Goal: Information Seeking & Learning: Learn about a topic

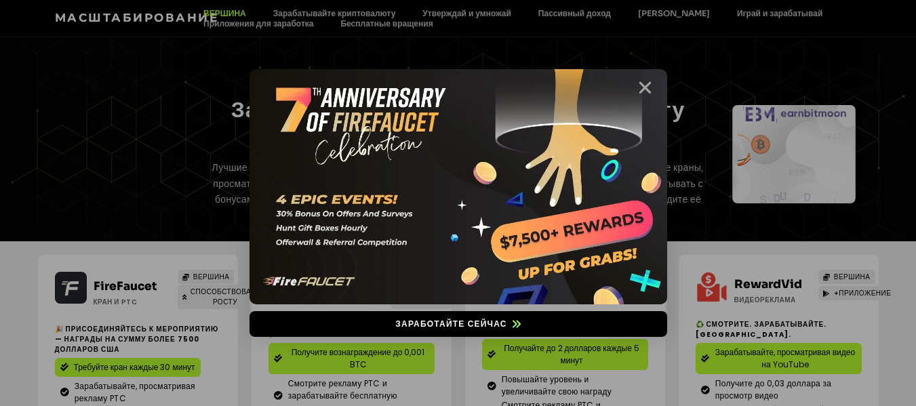
click at [648, 85] on icon "Закрывать" at bounding box center [644, 87] width 17 height 17
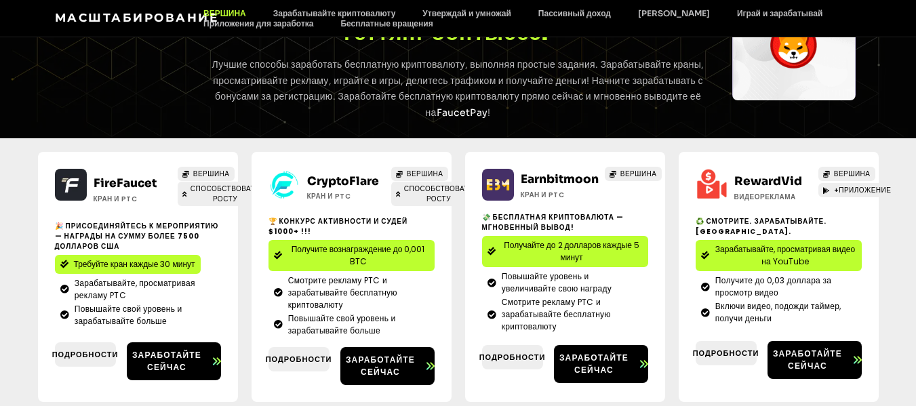
scroll to position [131, 0]
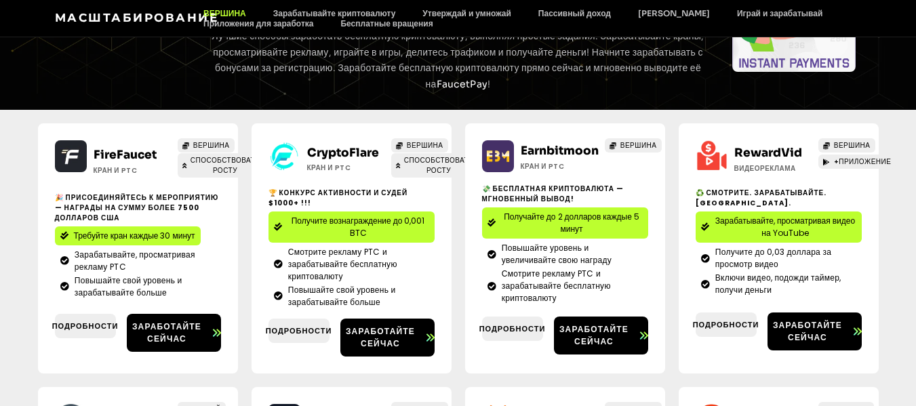
click at [596, 79] on p "Лучшие способы заработать бесплатную криптовалюту, выполняя простые задания. За…" at bounding box center [458, 60] width 504 height 64
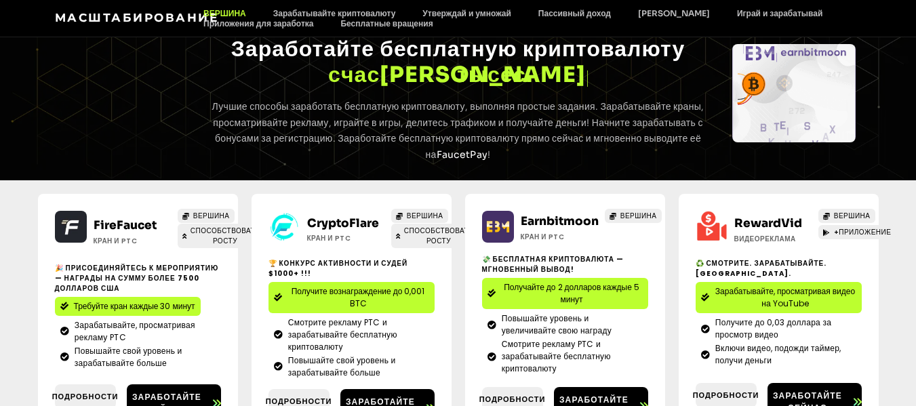
scroll to position [47, 0]
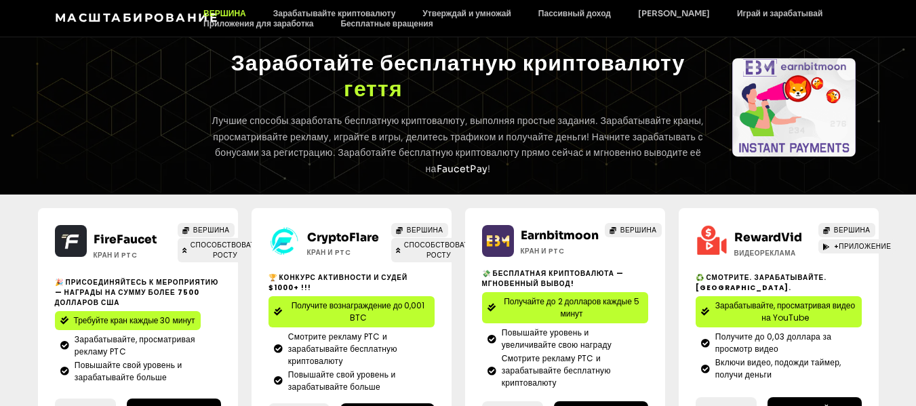
click at [714, 52] on div at bounding box center [794, 115] width 168 height 140
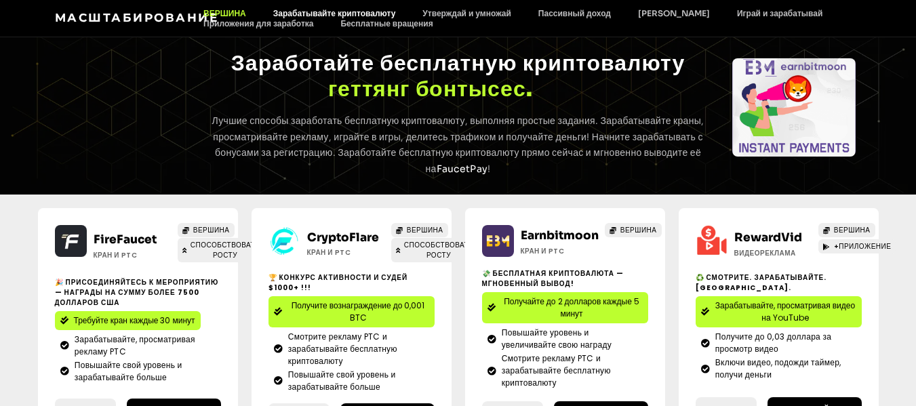
click at [339, 10] on font "Зарабатывайте криптовалюту" at bounding box center [334, 13] width 123 height 10
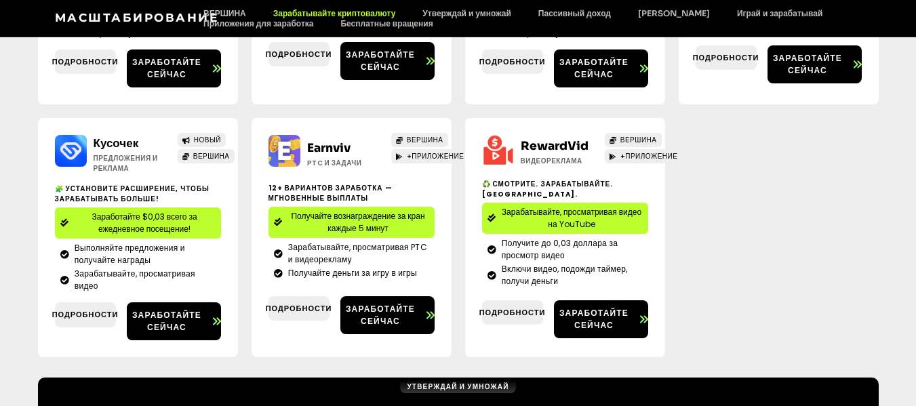
scroll to position [634, 0]
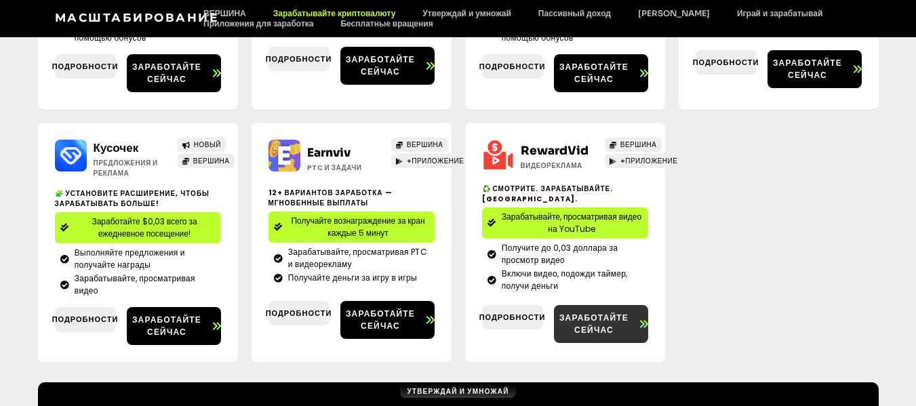
click at [627, 317] on font "Заработайте сейчас" at bounding box center [593, 324] width 69 height 24
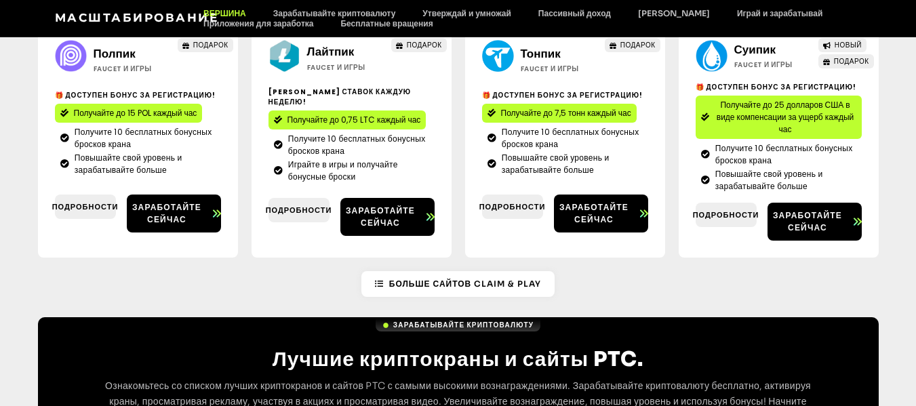
scroll to position [1161, 0]
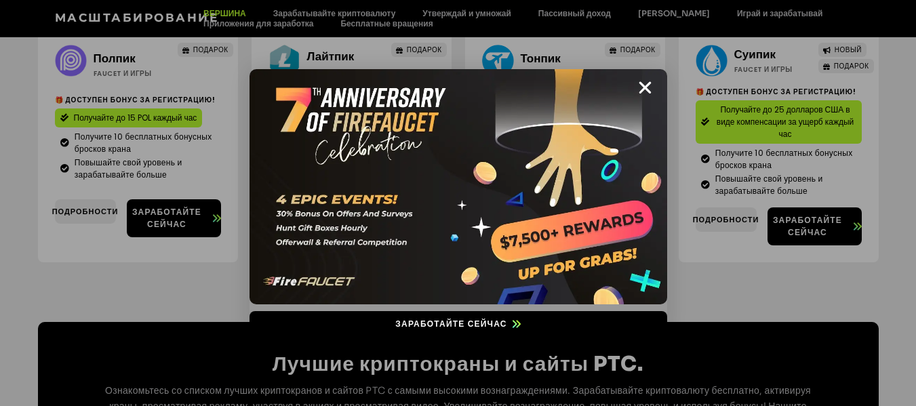
drag, startPoint x: 554, startPoint y: 72, endPoint x: 794, endPoint y: 176, distance: 261.4
click at [794, 176] on div "Заработайте сейчас" at bounding box center [458, 203] width 916 height 406
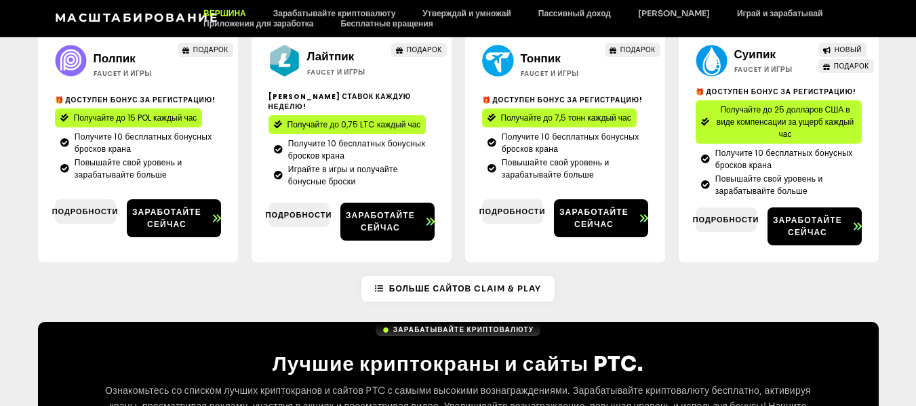
click at [899, 69] on div "Тромпайу Faucet и игры ПОДАРОК 🎁 Доступен бонус за регистрацию! Получайте до 15…" at bounding box center [458, 33] width 916 height 485
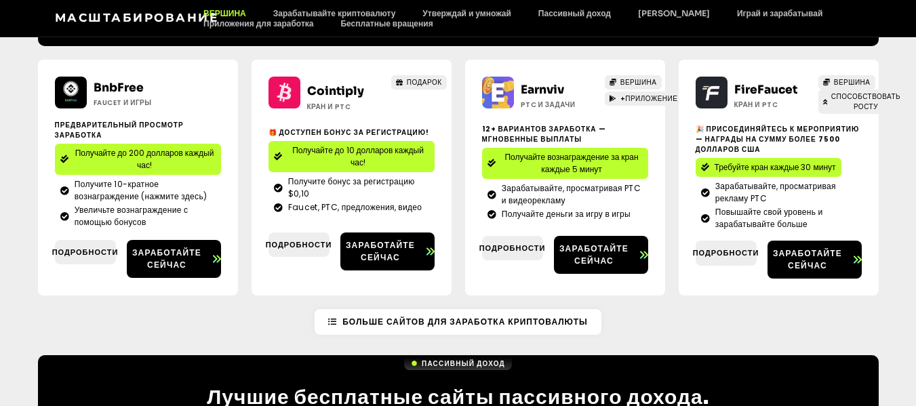
scroll to position [1532, 0]
